Goal: Find contact information: Find contact information

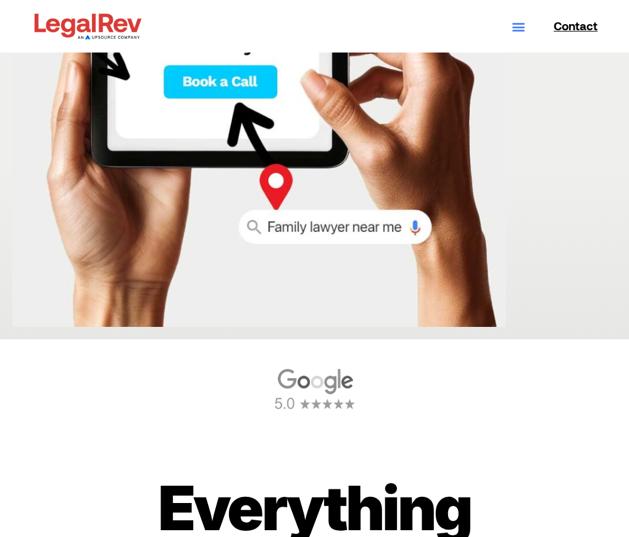
scroll to position [206, 0]
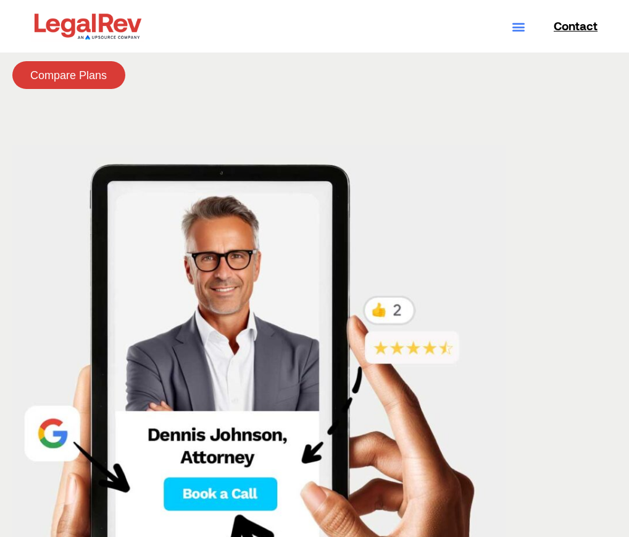
drag, startPoint x: 143, startPoint y: 355, endPoint x: 524, endPoint y: 416, distance: 385.8
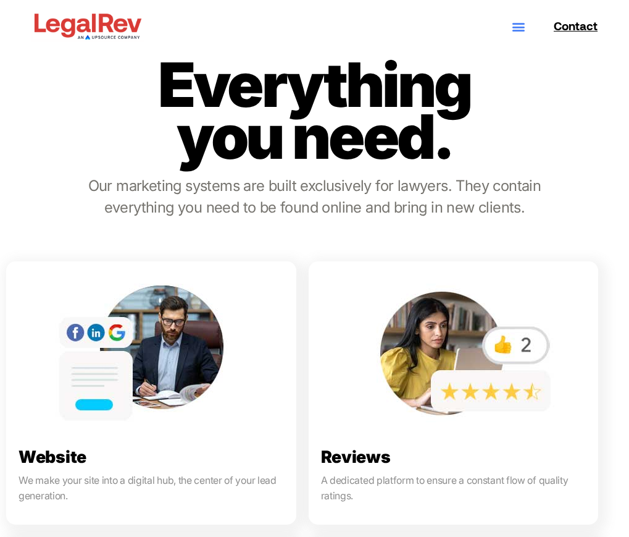
scroll to position [1030, 0]
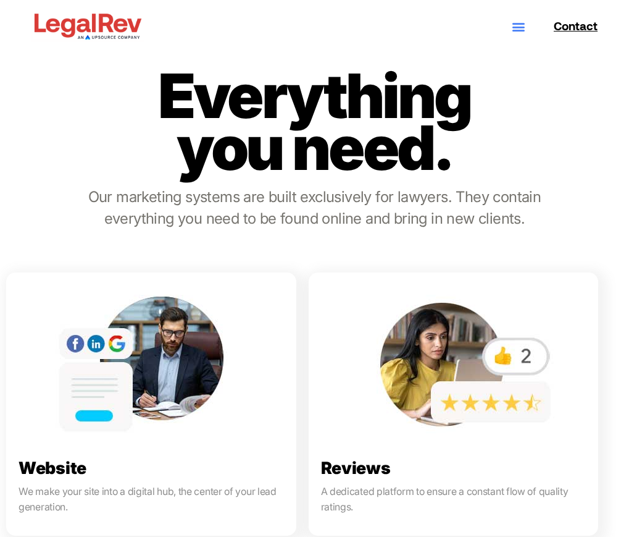
drag, startPoint x: 212, startPoint y: 255, endPoint x: 433, endPoint y: 248, distance: 221.2
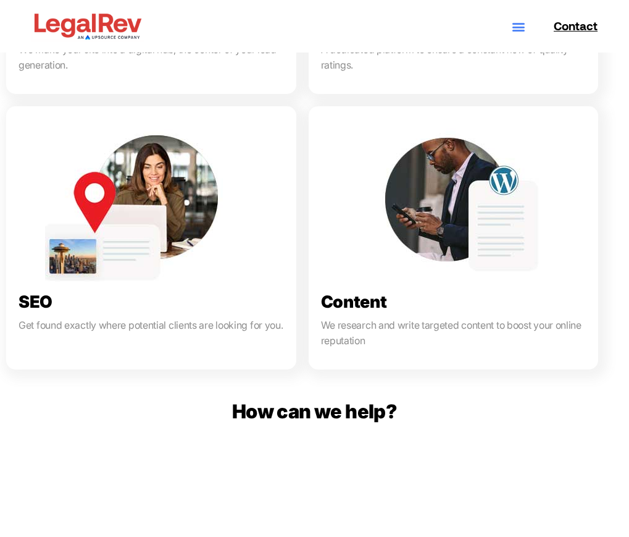
scroll to position [1441, 0]
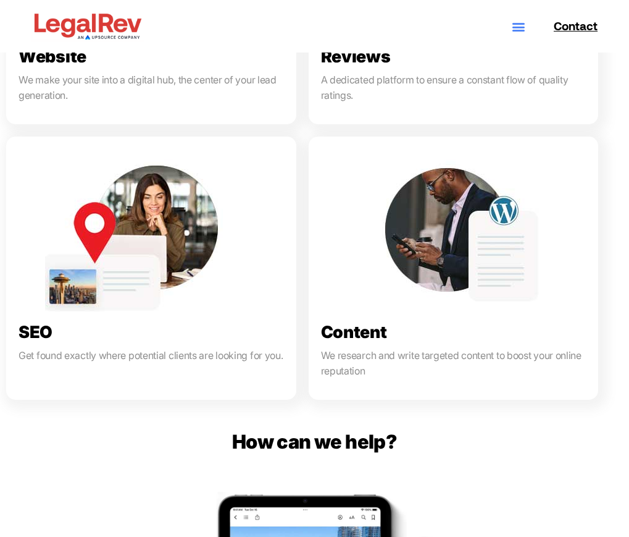
drag, startPoint x: 205, startPoint y: 312, endPoint x: 489, endPoint y: 448, distance: 315.2
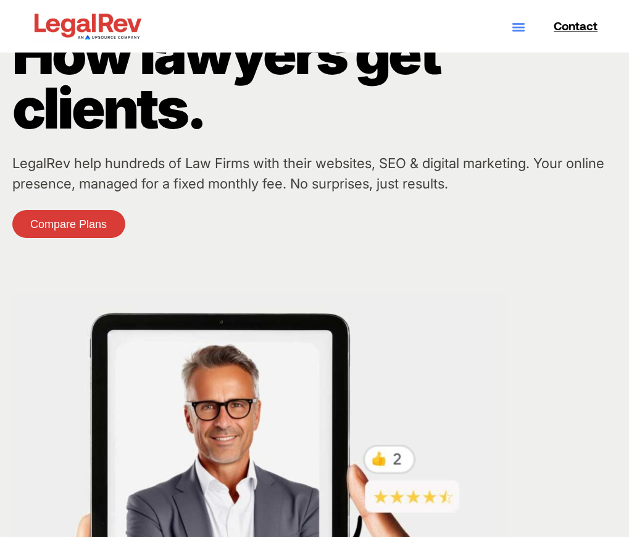
scroll to position [0, 0]
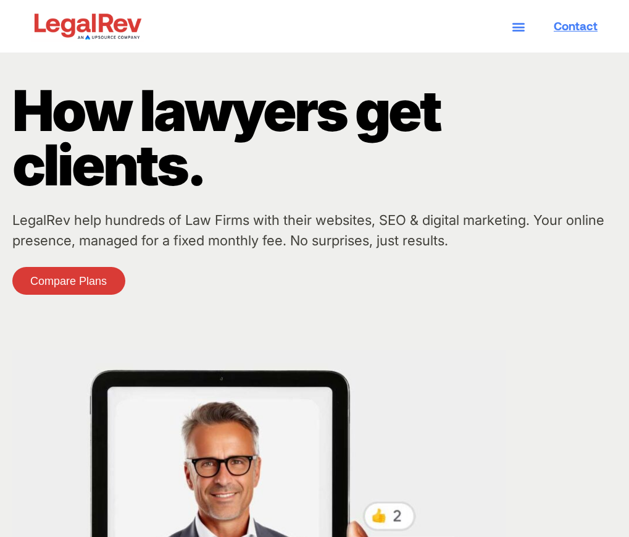
click at [590, 20] on span "Contact" at bounding box center [576, 26] width 44 height 12
